Goal: Download file/media

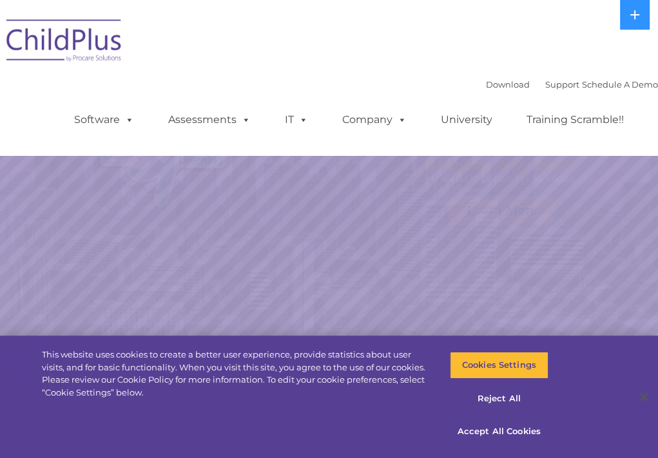
select select "MEDIUM"
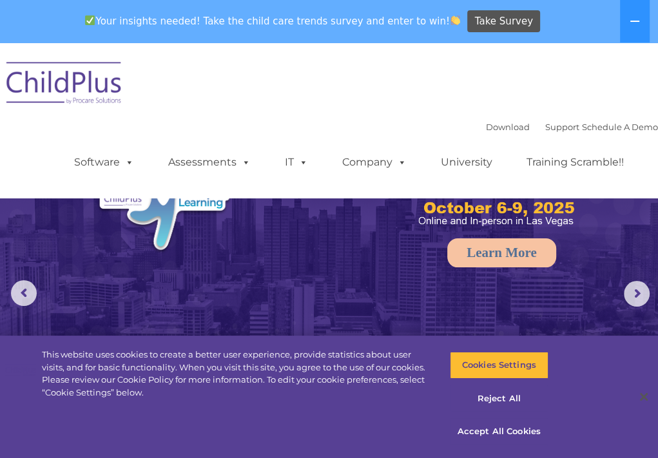
click at [64, 86] on img at bounding box center [64, 85] width 129 height 64
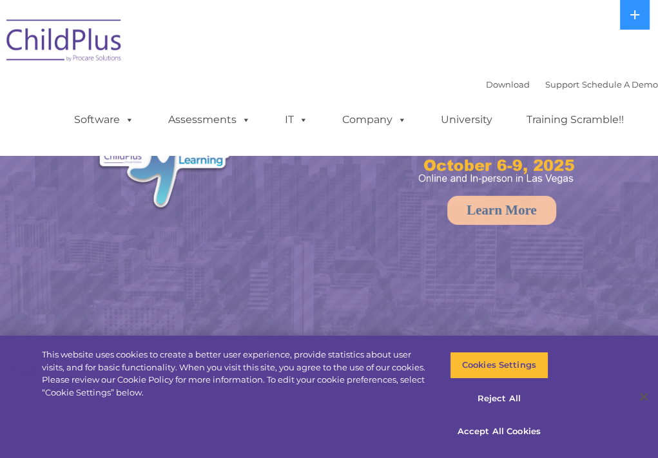
select select "MEDIUM"
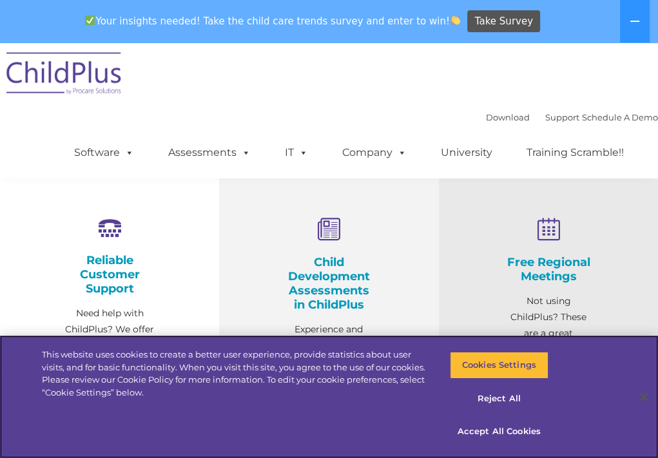
scroll to position [408, 0]
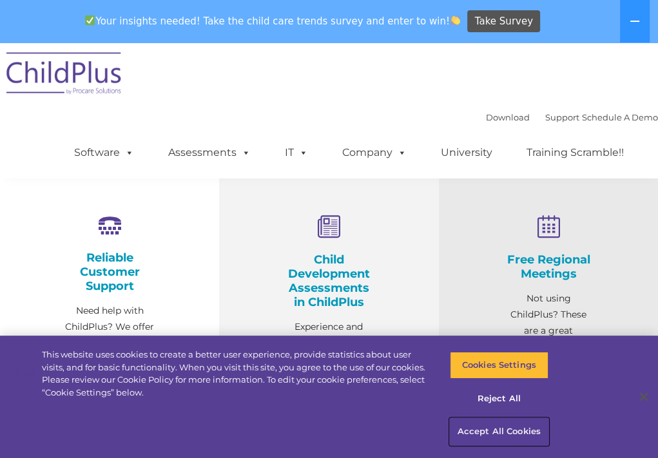
click at [513, 432] on button "Accept All Cookies" at bounding box center [499, 431] width 99 height 27
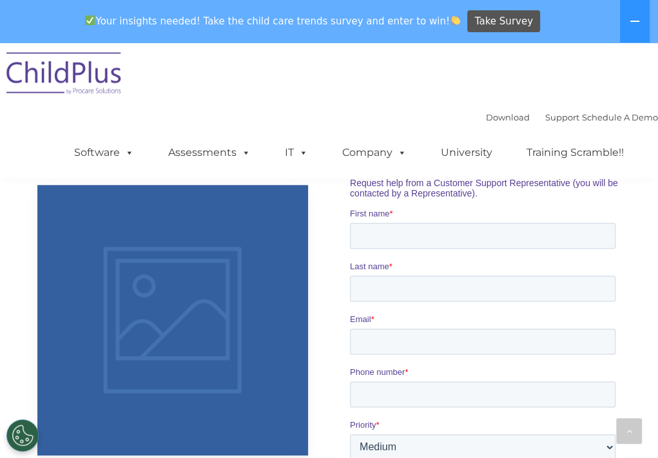
scroll to position [932, 0]
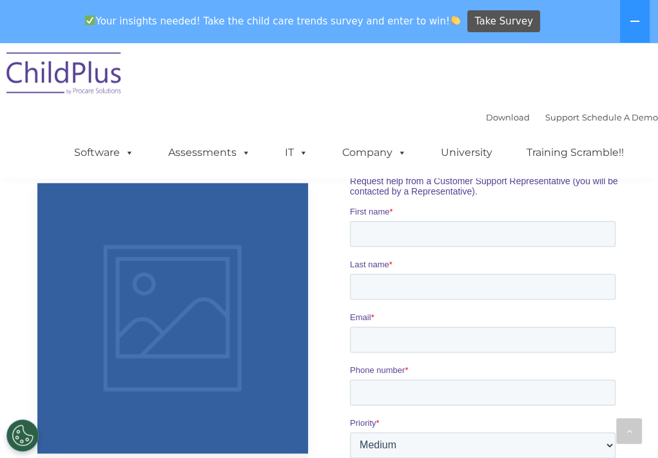
click at [395, 311] on fieldset "Email * Phone number *" at bounding box center [485, 364] width 271 height 106
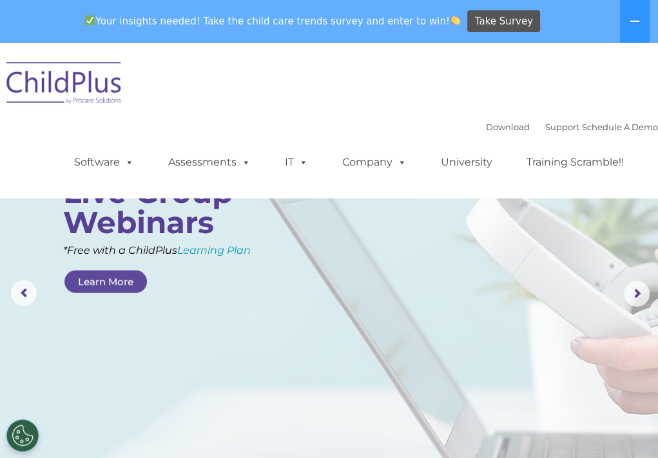
scroll to position [0, 0]
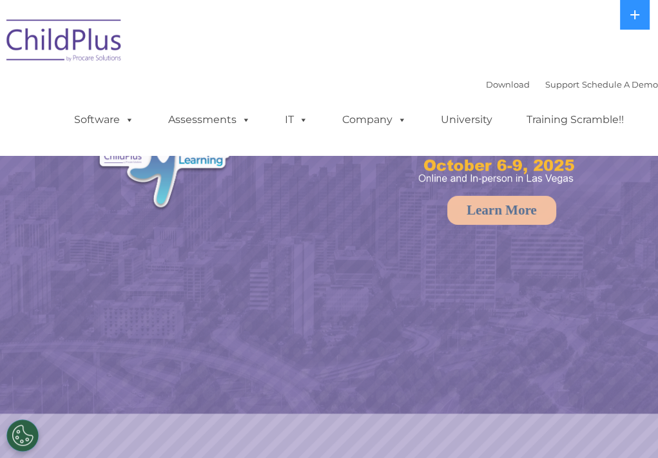
select select "MEDIUM"
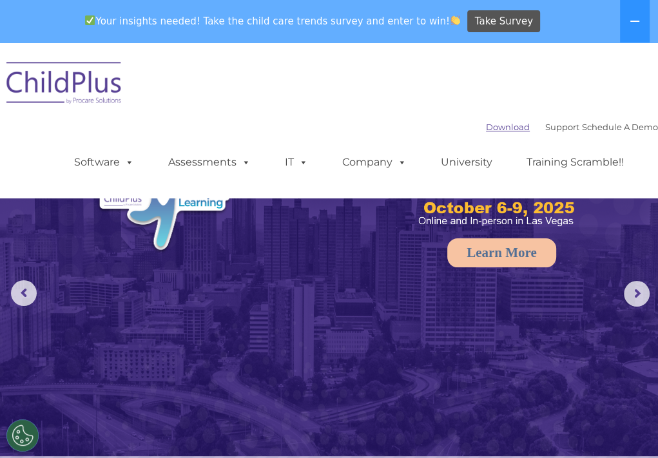
click at [486, 132] on link "Download" at bounding box center [508, 127] width 44 height 10
click at [486, 130] on link "Download" at bounding box center [508, 127] width 44 height 10
